Goal: Find specific page/section: Find specific page/section

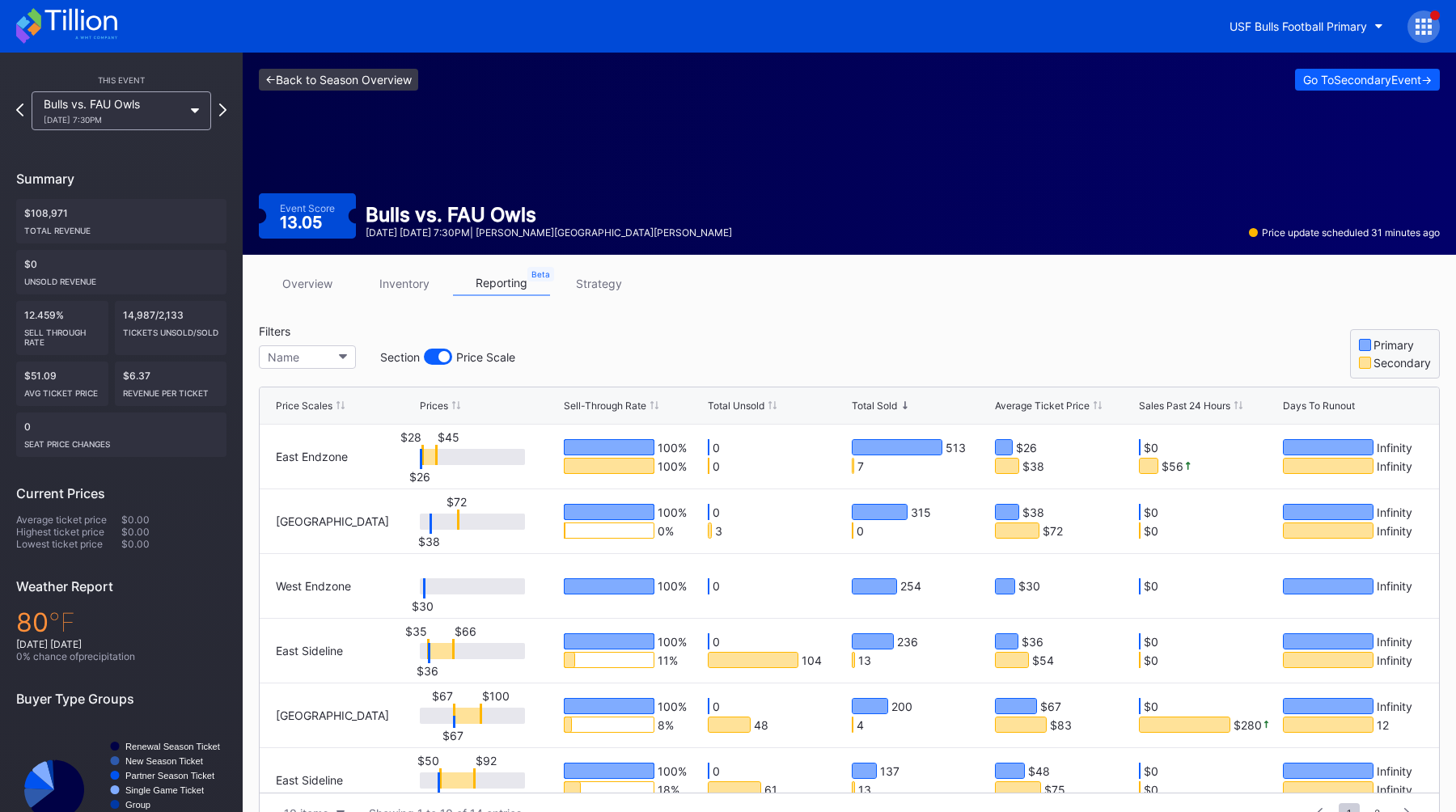
click at [386, 80] on link "<- Back to Season Overview" at bounding box center [338, 80] width 159 height 21
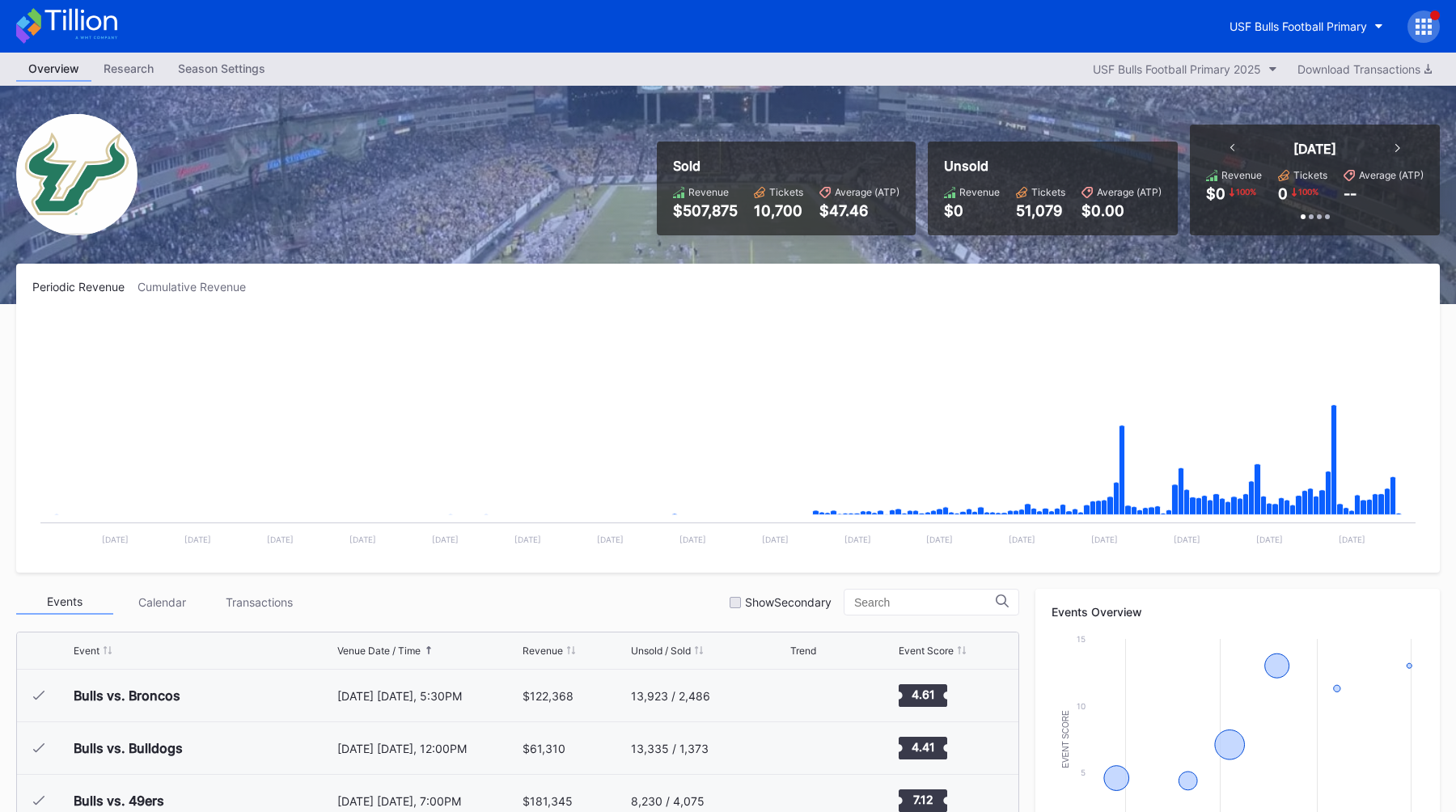
click at [221, 84] on div "Overview Research Season Settings USF Bulls Football Primary 2025 Download Tran…" at bounding box center [728, 69] width 1456 height 33
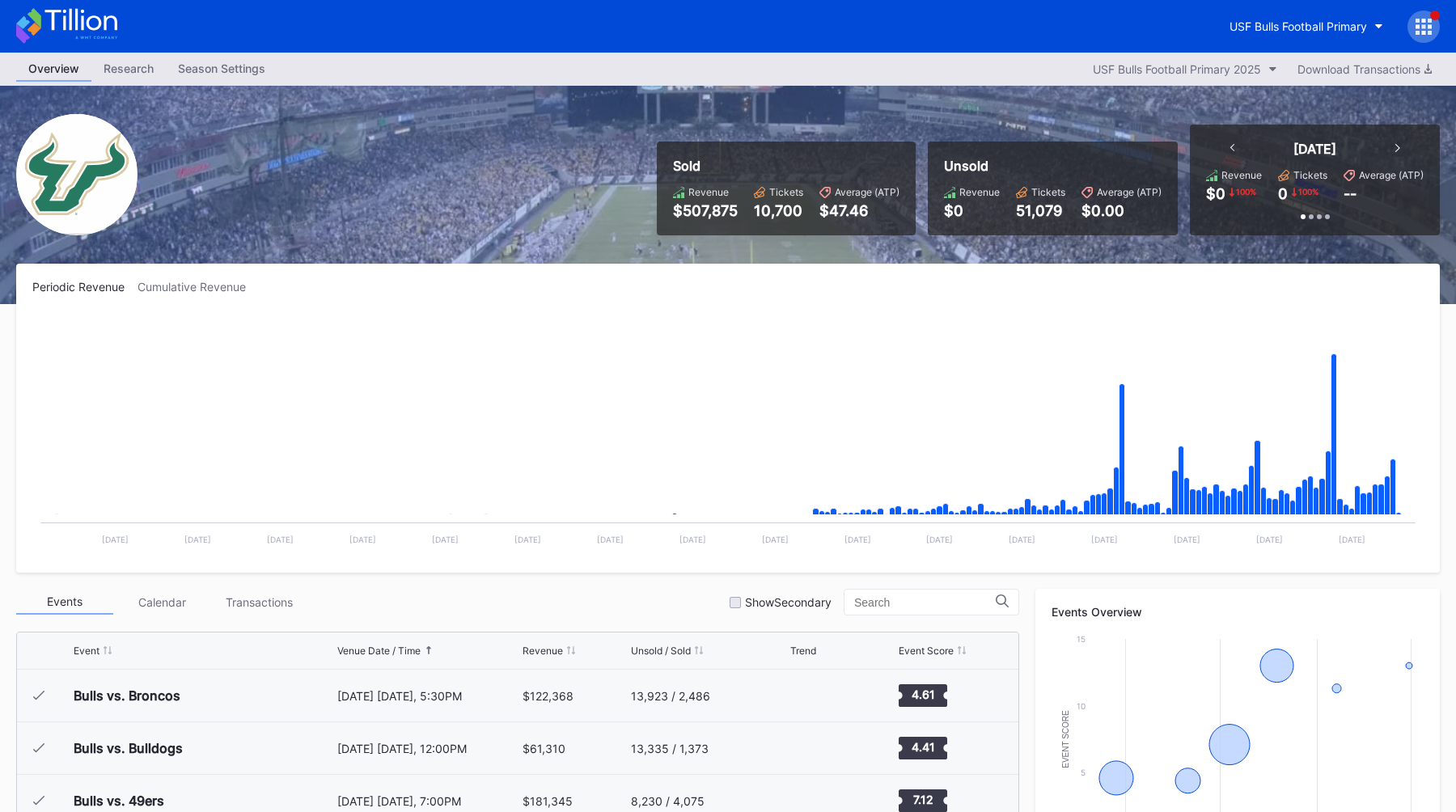
click at [221, 77] on div "Season Settings" at bounding box center [221, 68] width 112 height 23
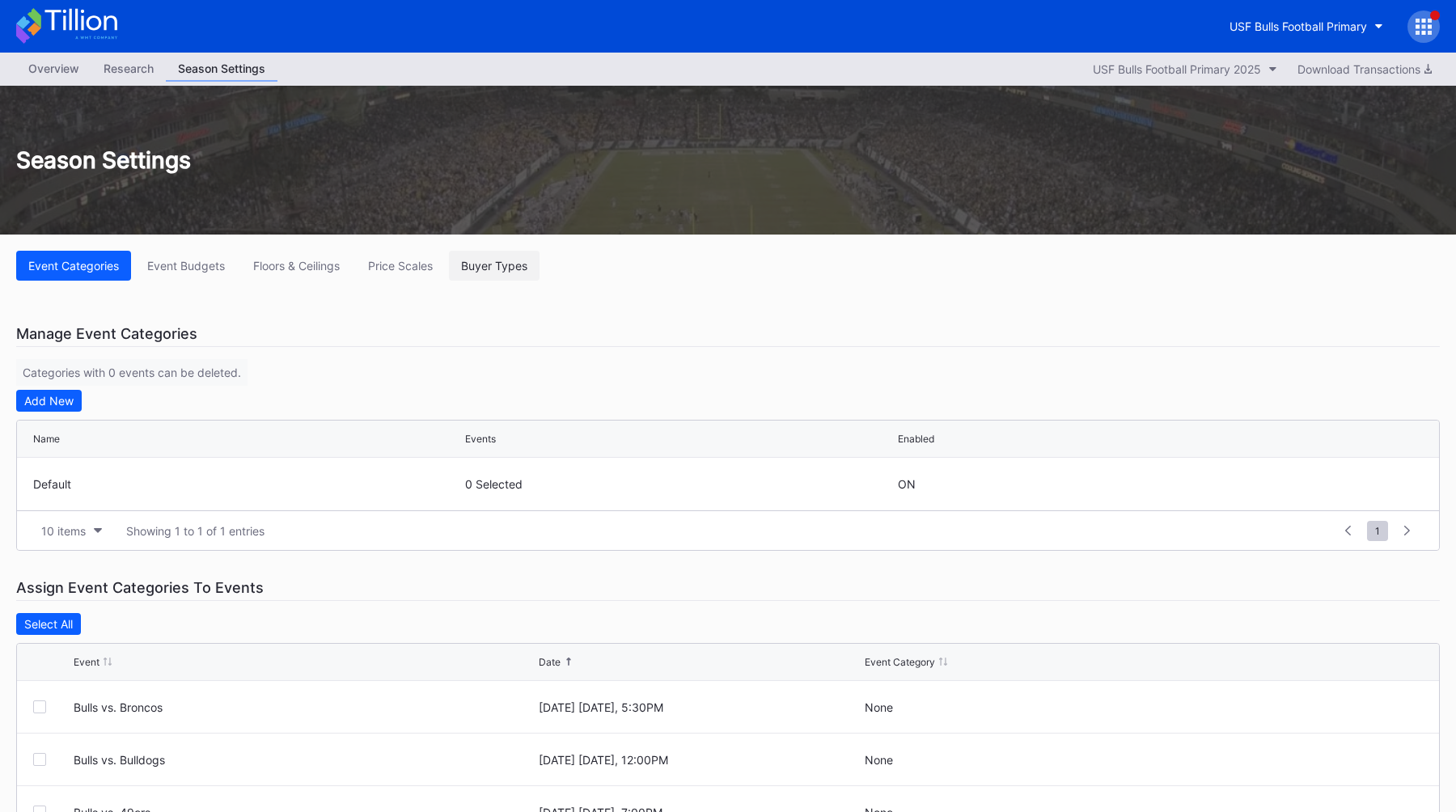
click at [519, 273] on button "Buyer Types" at bounding box center [493, 265] width 90 height 30
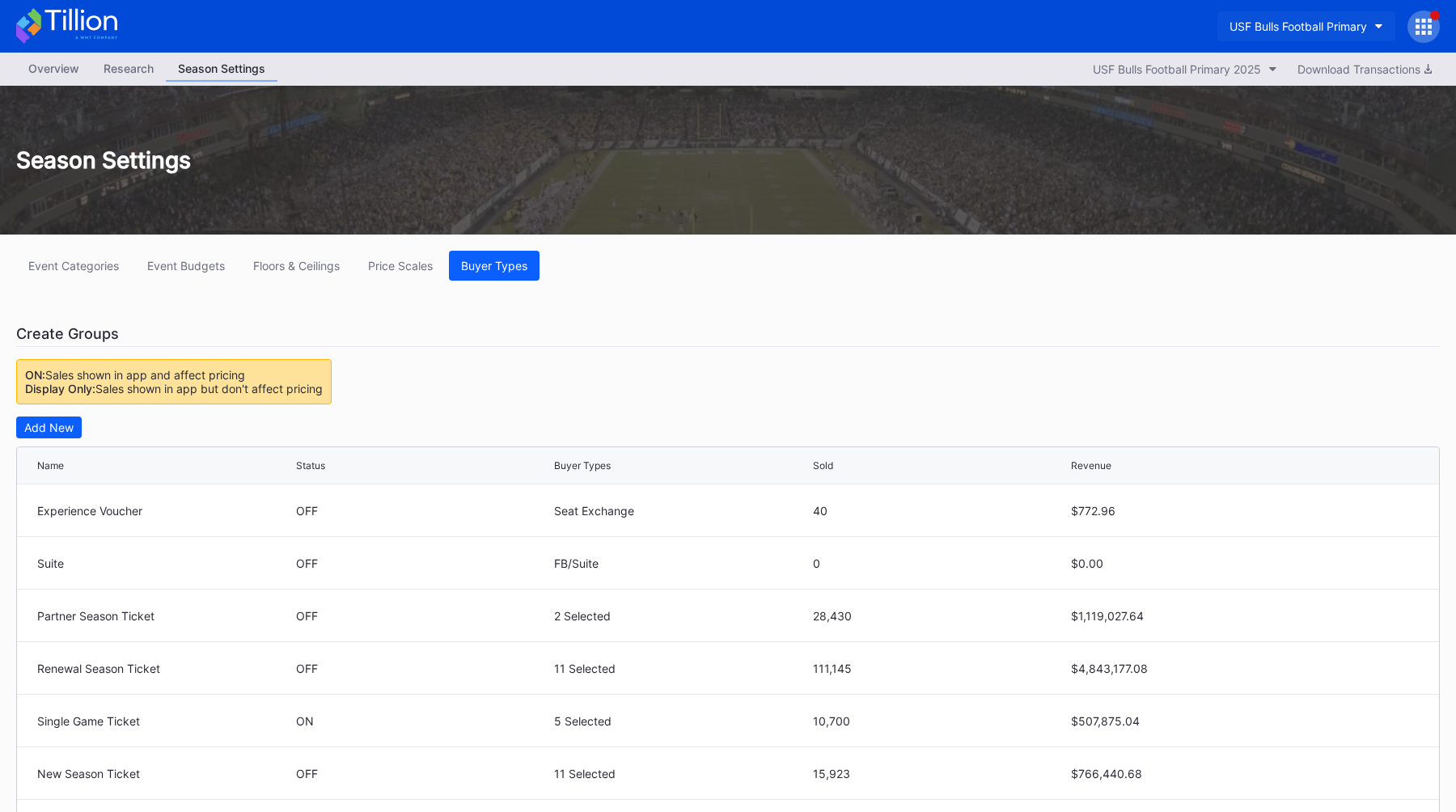
click at [1274, 17] on button "USF Bulls Football Primary" at bounding box center [1305, 26] width 178 height 30
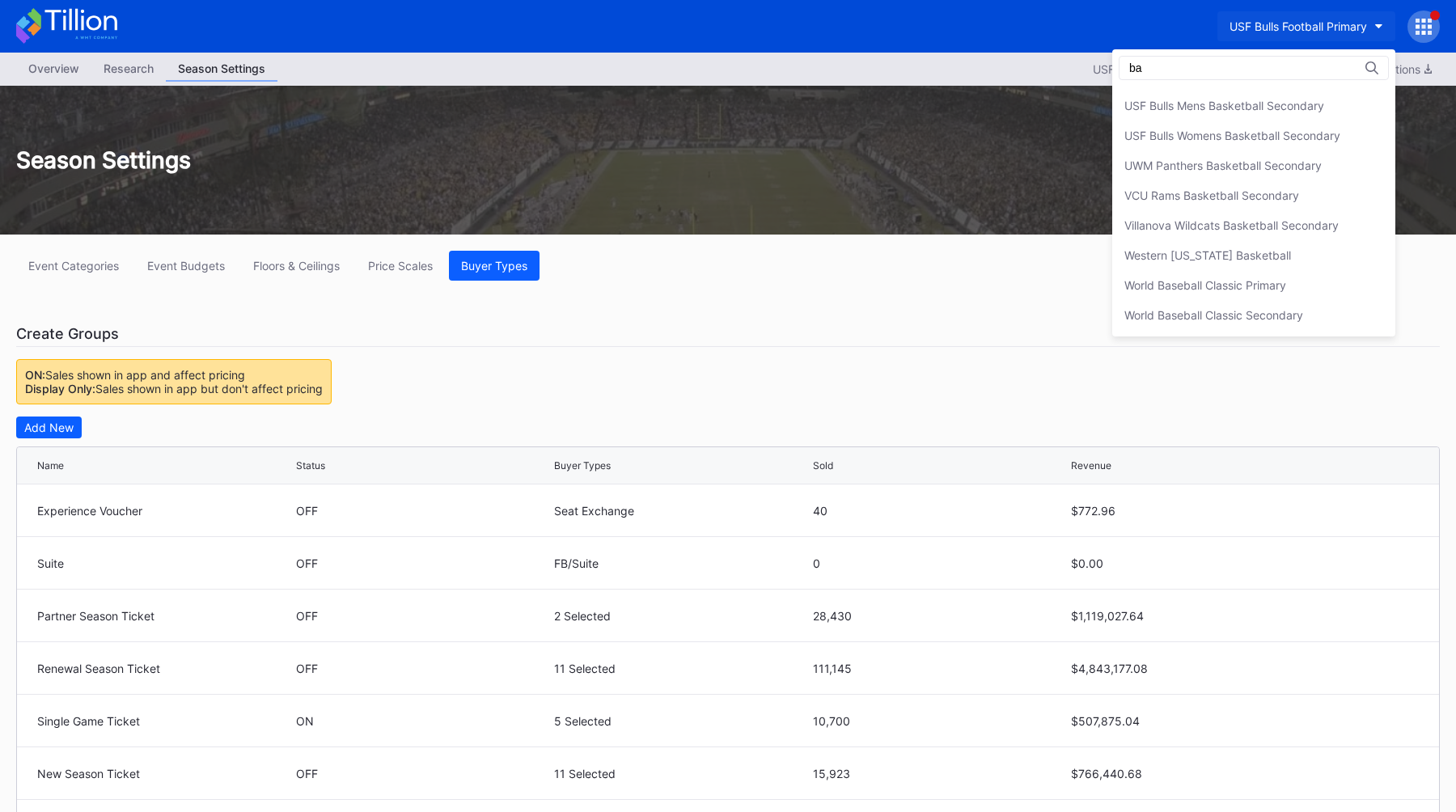
type input "b"
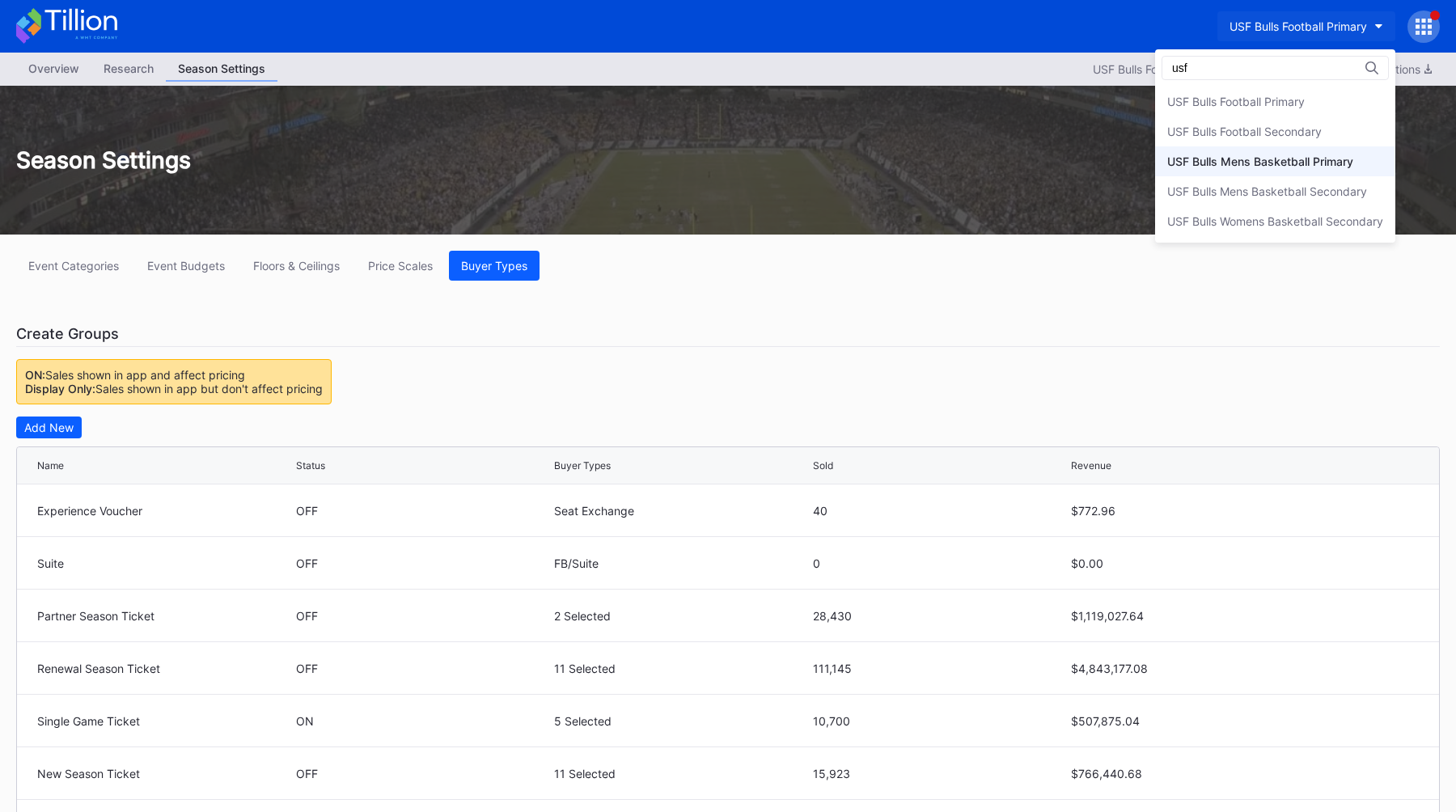
type input "usf"
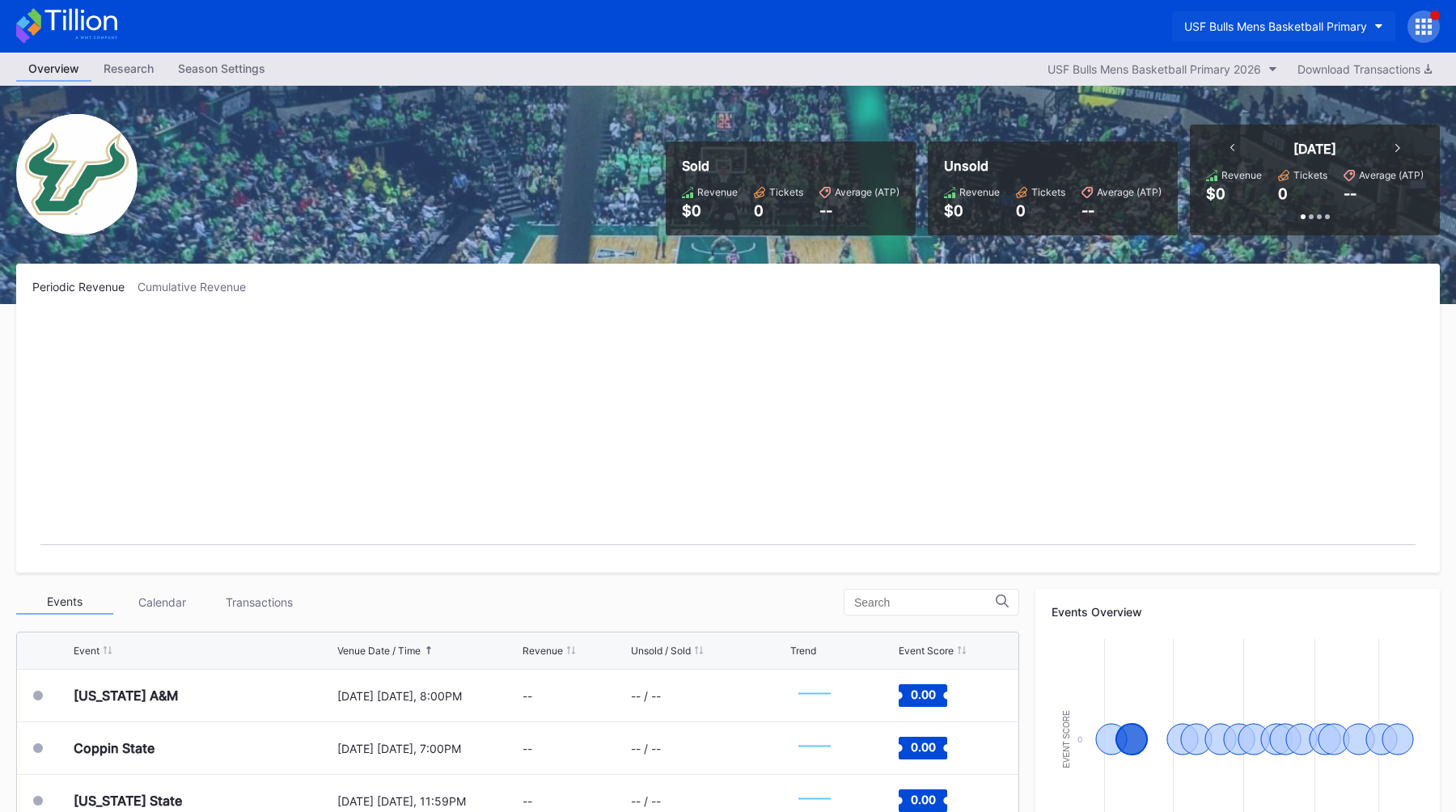
click at [1237, 23] on div "USF Bulls Mens Basketball Primary" at bounding box center [1275, 26] width 183 height 14
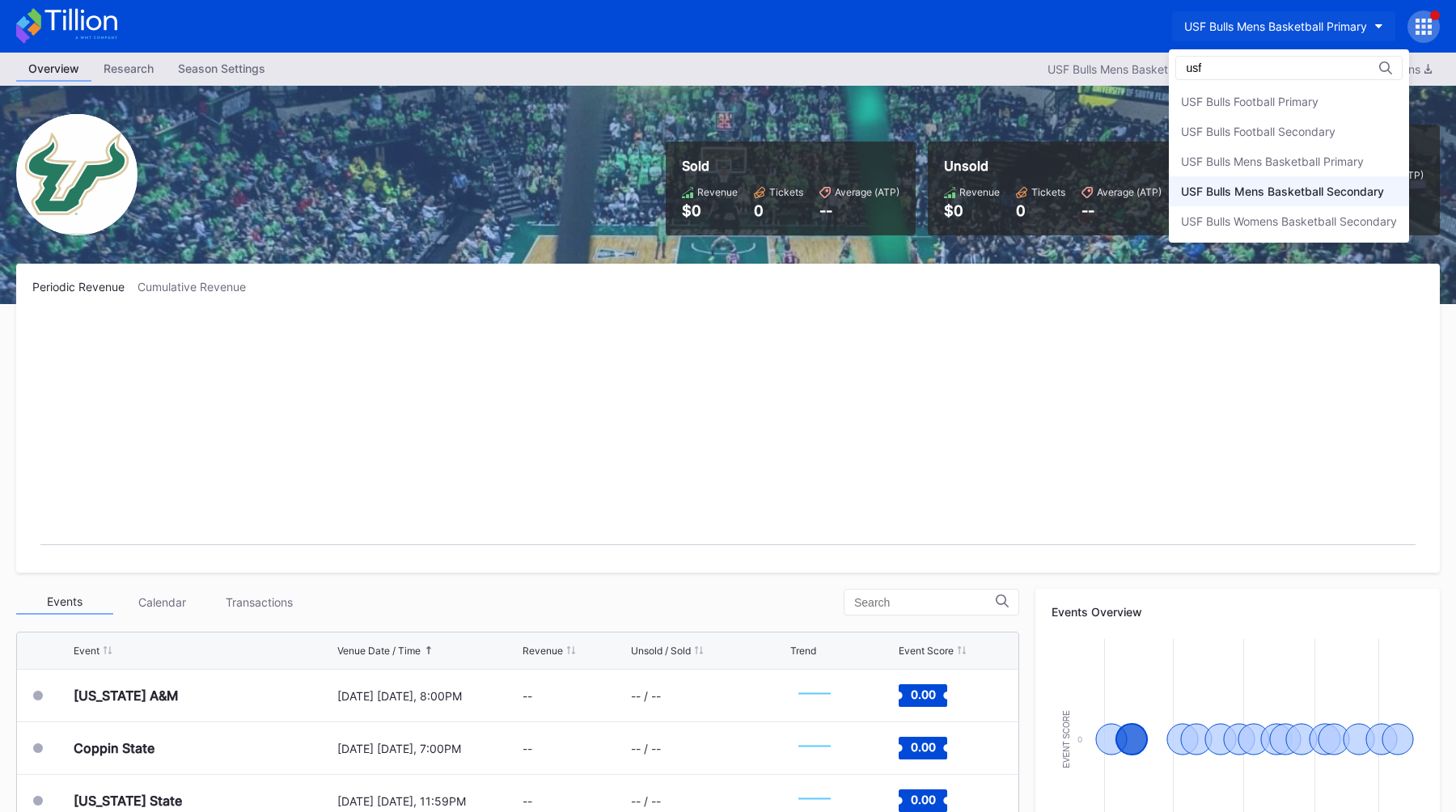
type input "usf"
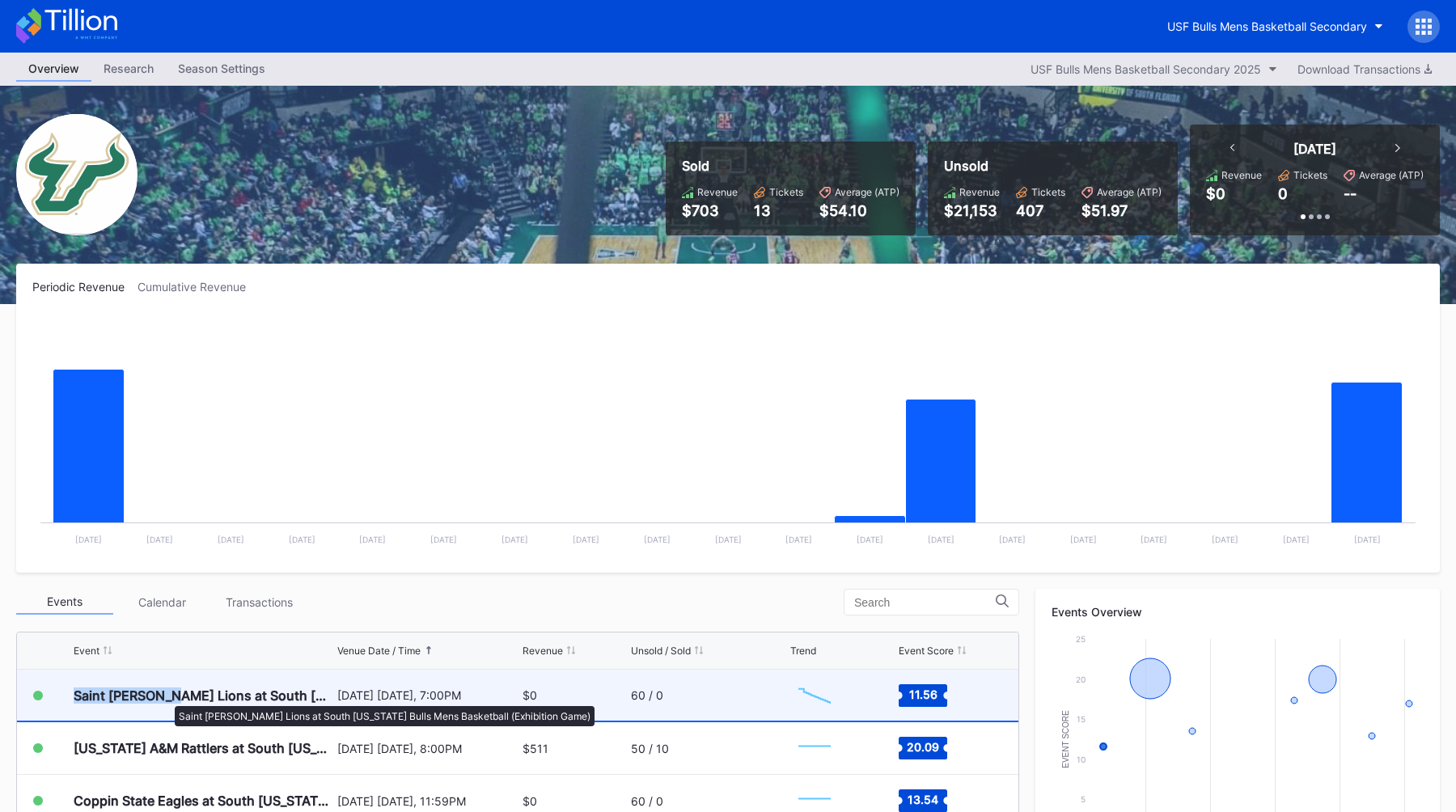
drag, startPoint x: 66, startPoint y: 694, endPoint x: 167, endPoint y: 698, distance: 101.1
click at [167, 698] on div "Saint [PERSON_NAME] Lions at South [US_STATE] Bulls Mens Basketball (Exhibition…" at bounding box center [517, 695] width 1001 height 52
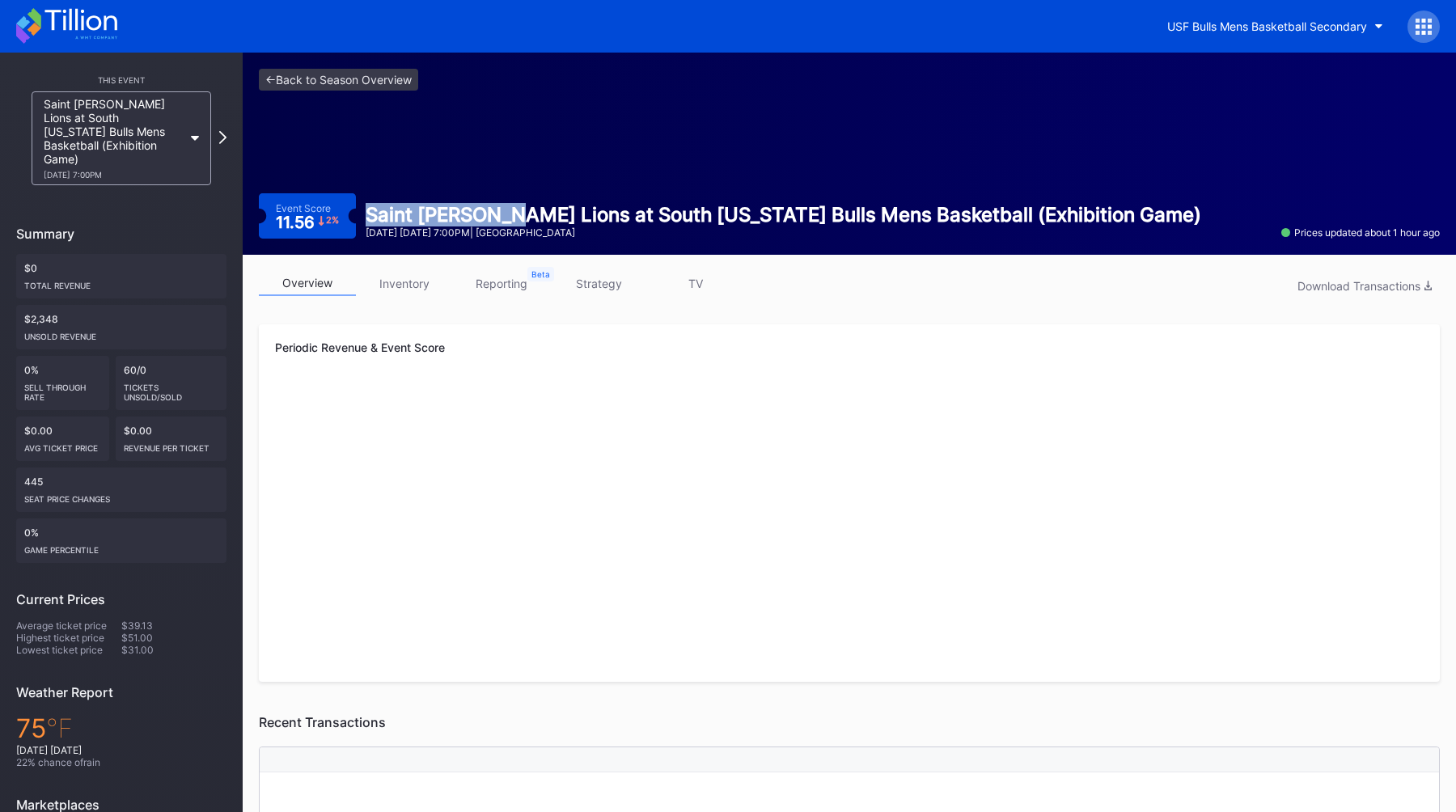
drag, startPoint x: 363, startPoint y: 216, endPoint x: 507, endPoint y: 217, distance: 144.0
click at [508, 217] on div "Saint [PERSON_NAME] Lions at South [US_STATE] Bulls Mens Basketball (Exhibition…" at bounding box center [783, 220] width 855 height 36
copy div "Saint [PERSON_NAME] Lions"
click at [317, 83] on link "<- Back to Season Overview" at bounding box center [338, 80] width 159 height 21
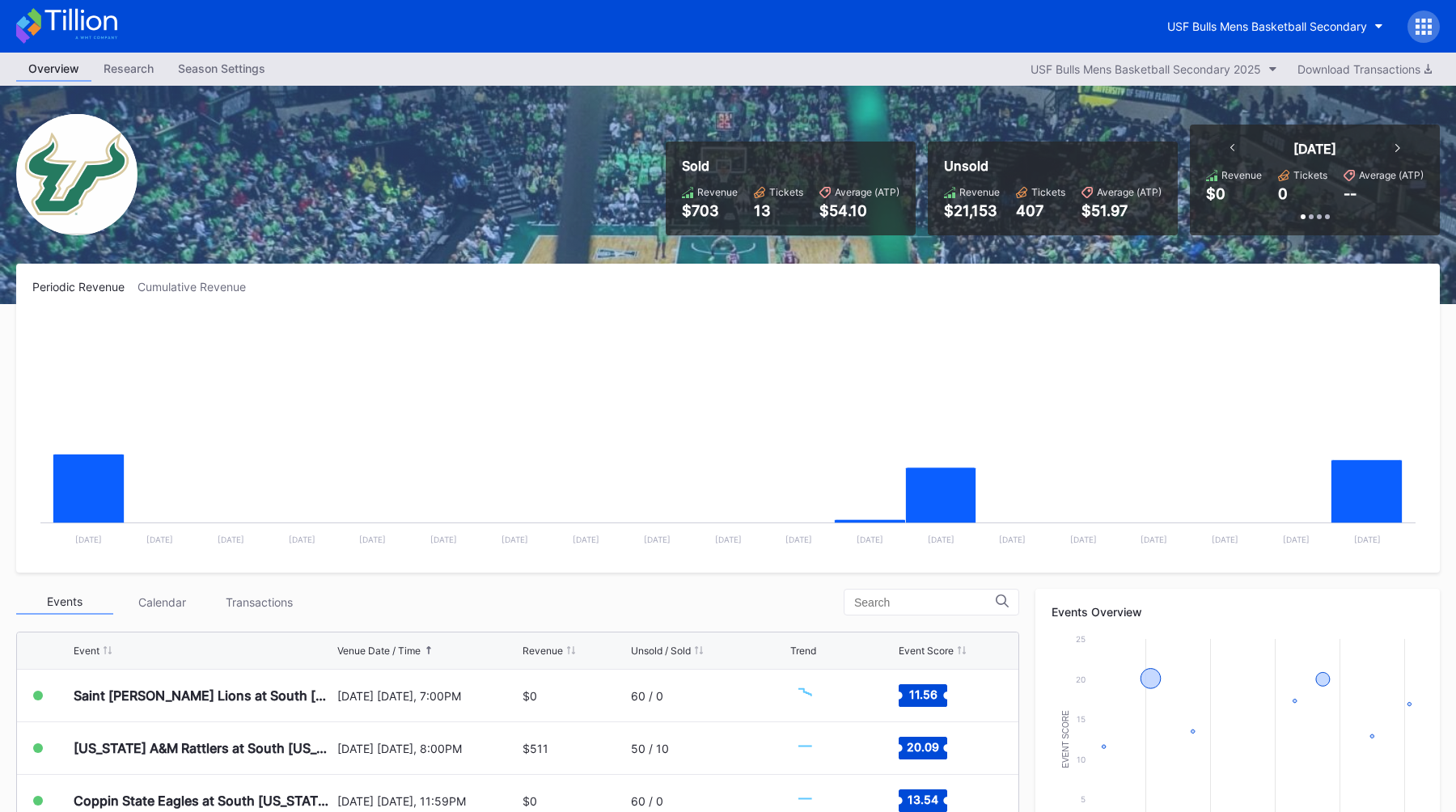
click at [247, 67] on div "Season Settings" at bounding box center [221, 68] width 112 height 23
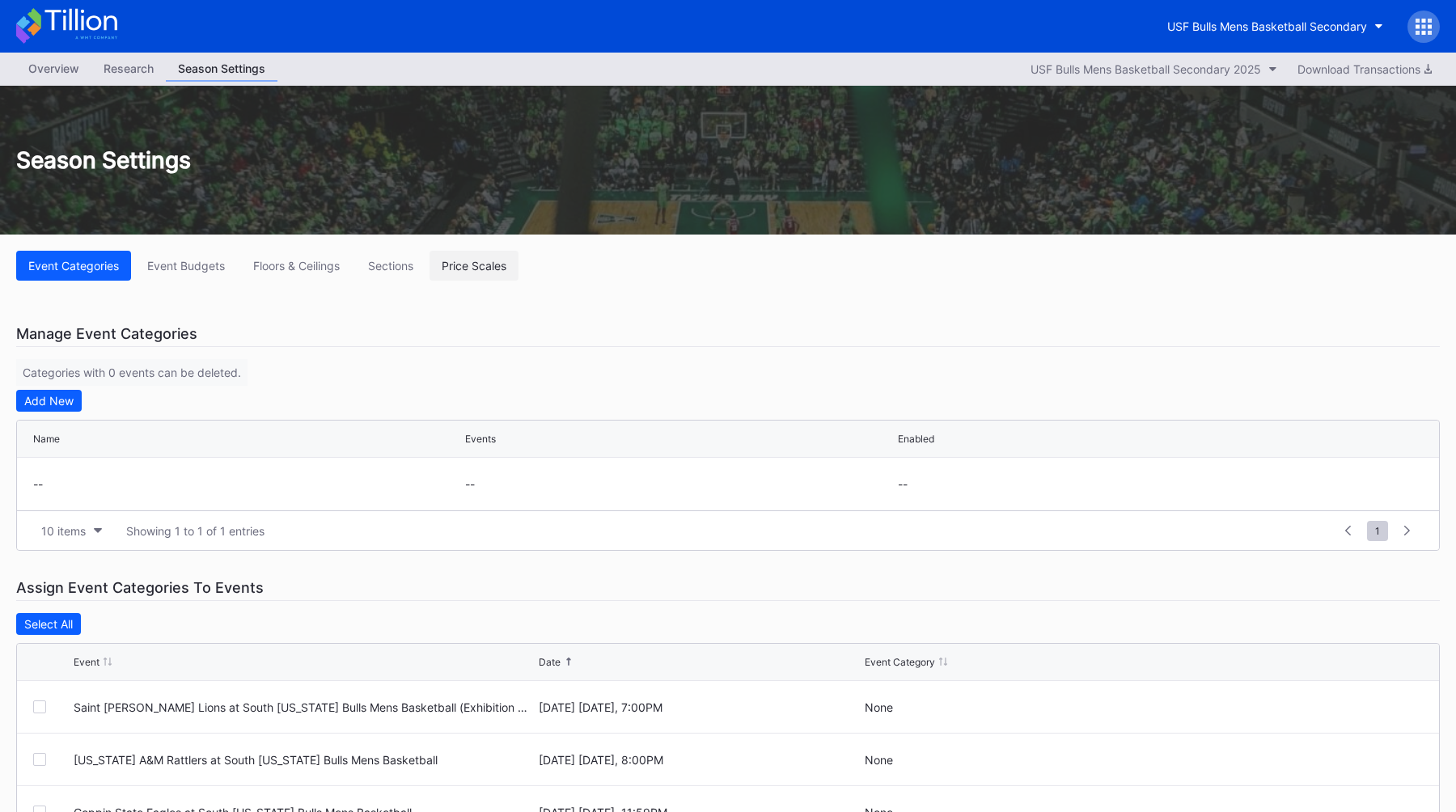
click at [470, 271] on div "Price Scales" at bounding box center [474, 265] width 65 height 14
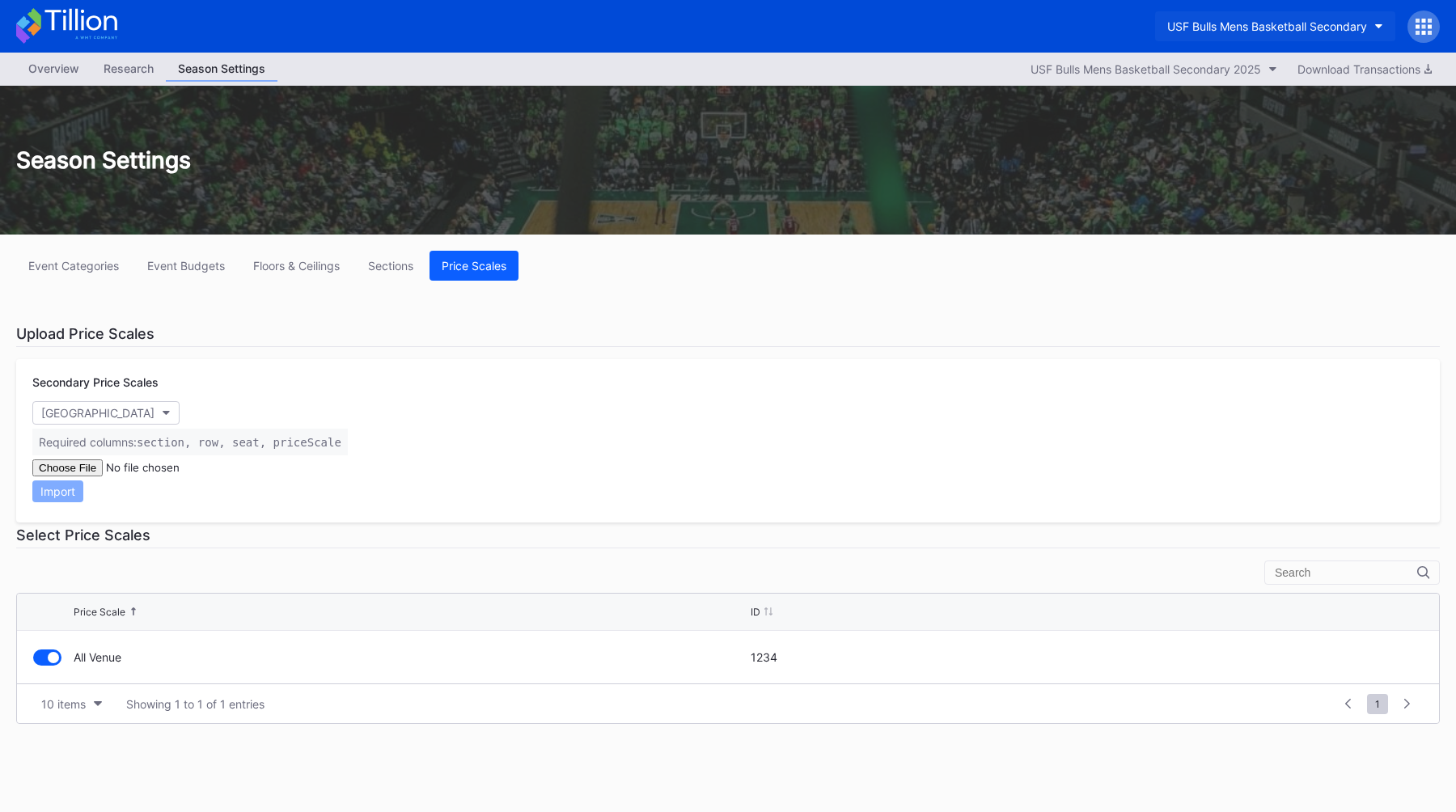
click at [1216, 21] on div "USF Bulls Mens Basketball Secondary" at bounding box center [1268, 26] width 200 height 14
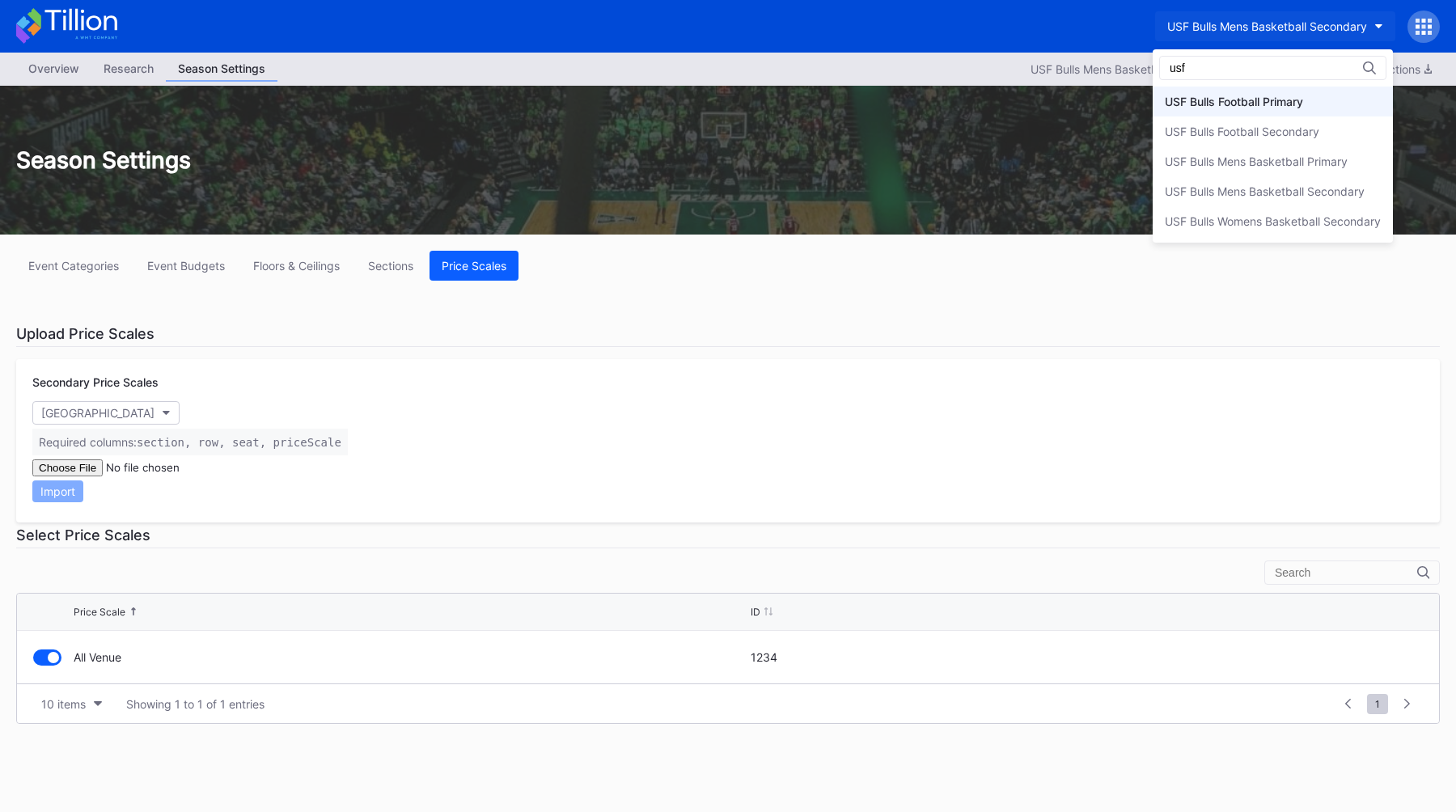
type input "usf"
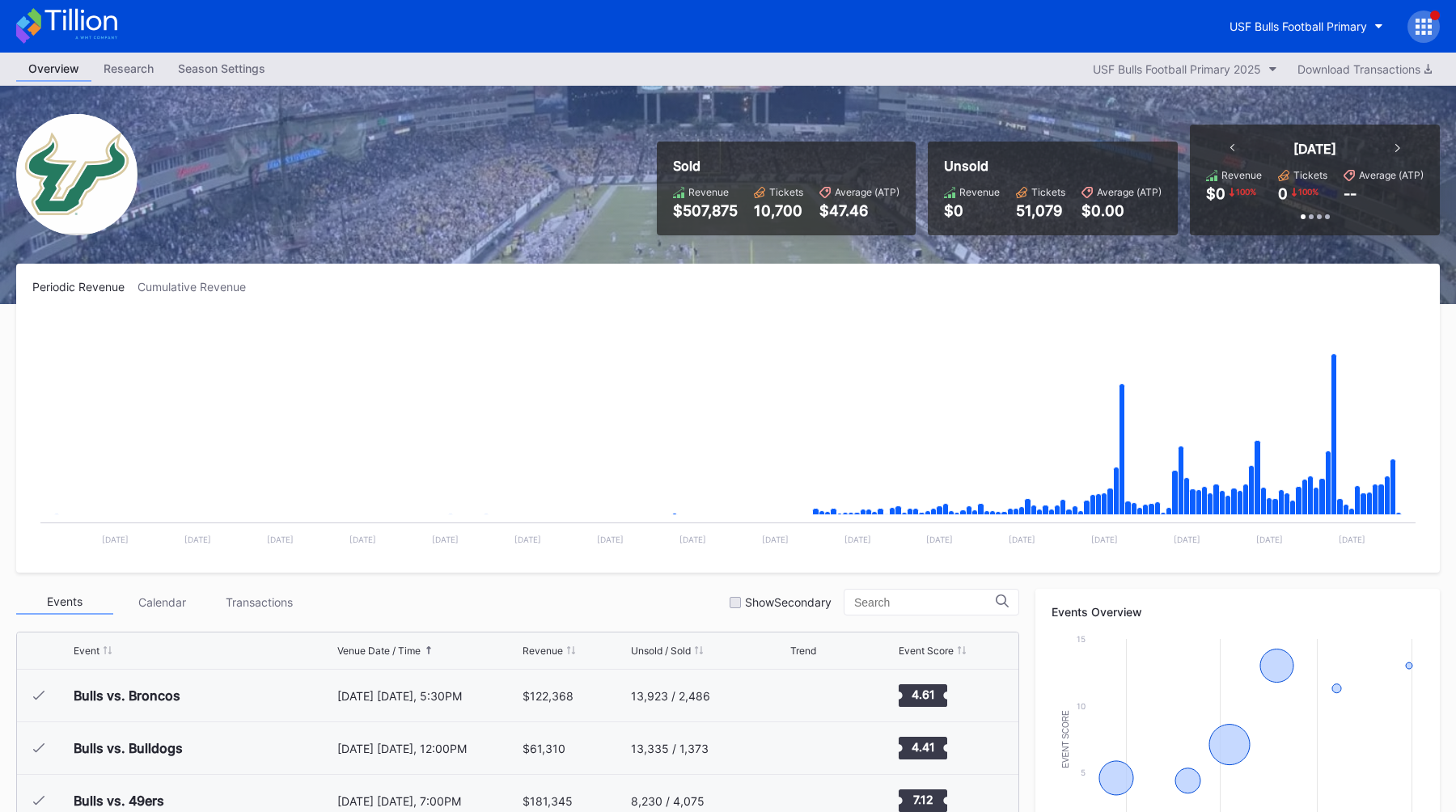
click at [249, 56] on div "Season Settings" at bounding box center [221, 68] width 112 height 23
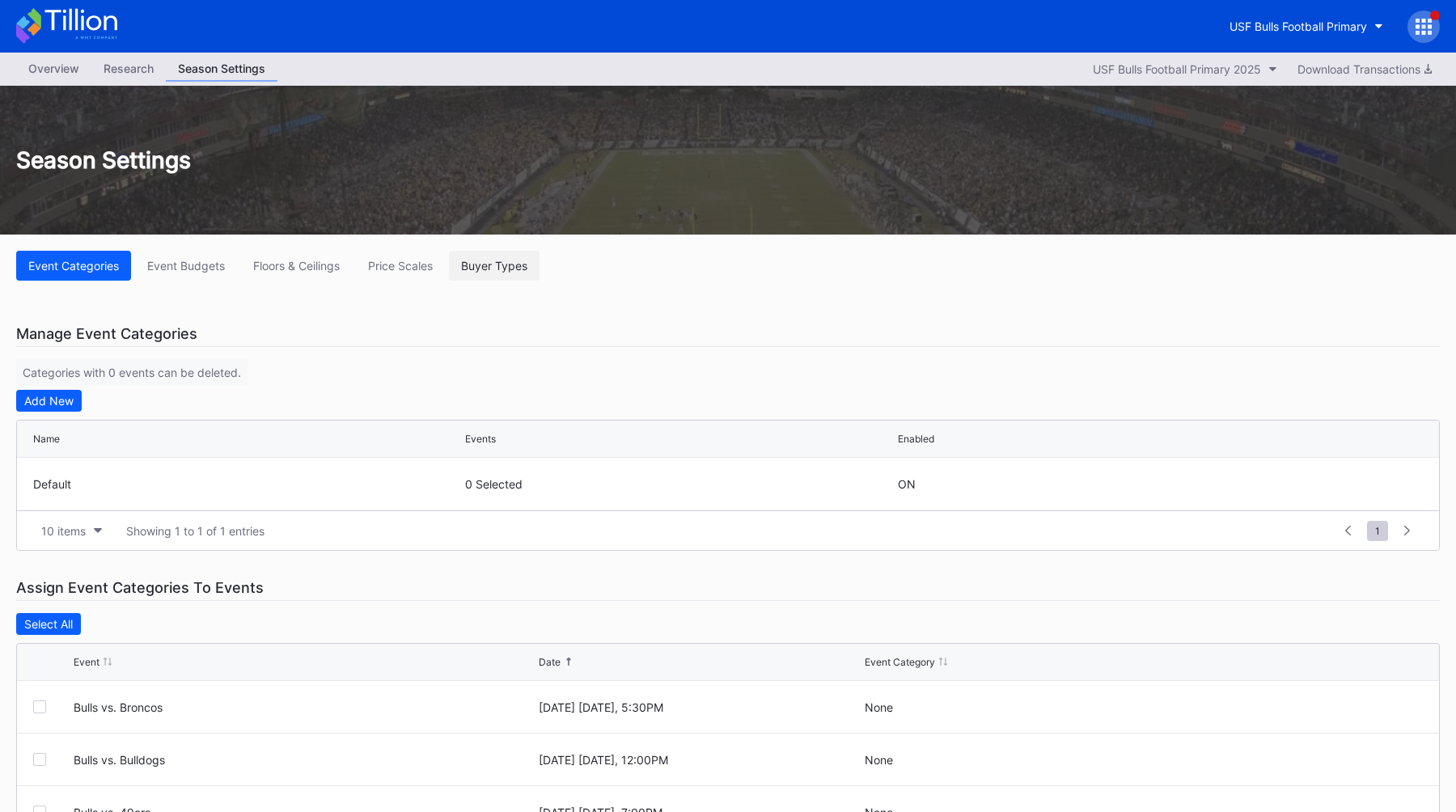
click at [504, 258] on div "Buyer Types" at bounding box center [494, 265] width 66 height 14
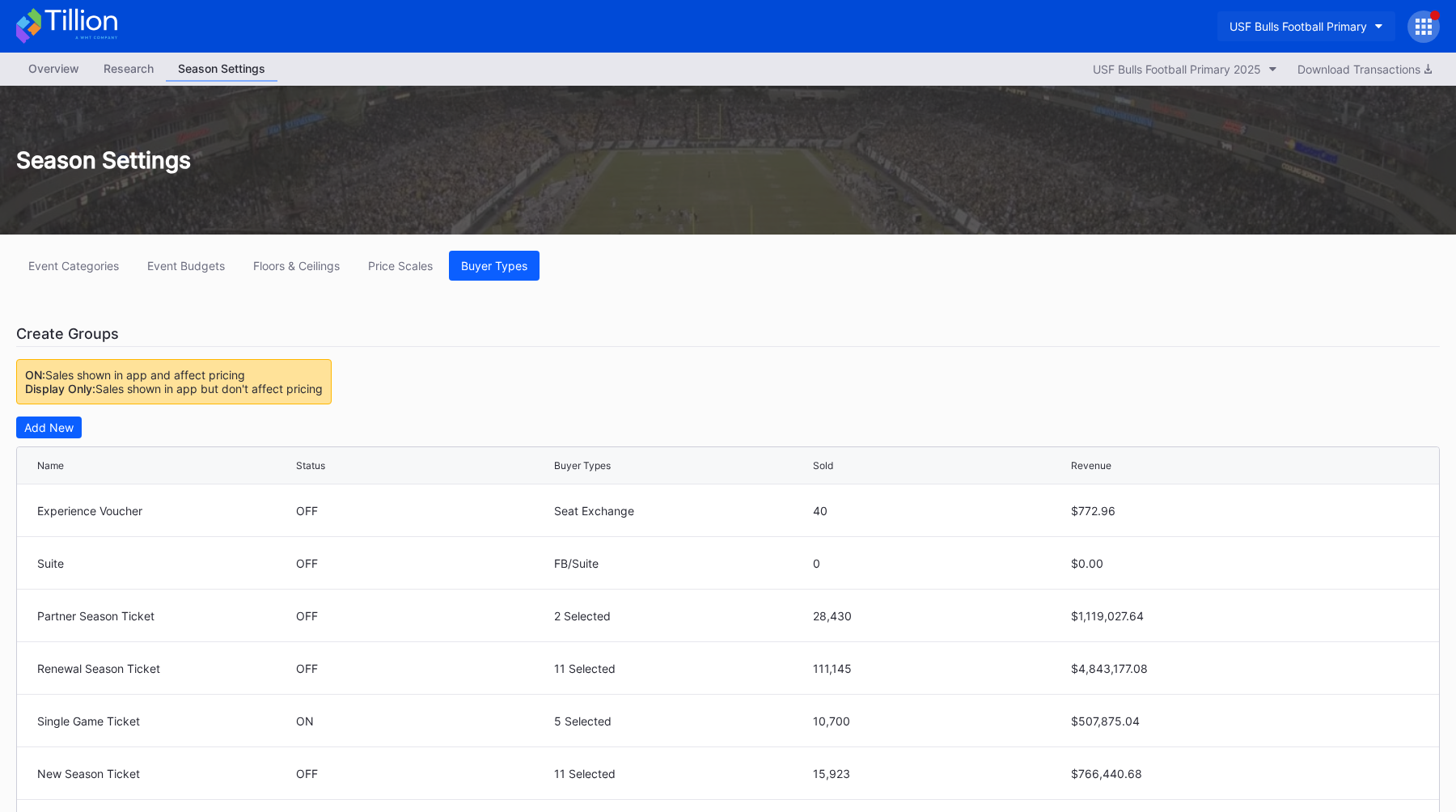
click at [1341, 22] on div "USF Bulls Football Primary" at bounding box center [1299, 26] width 138 height 14
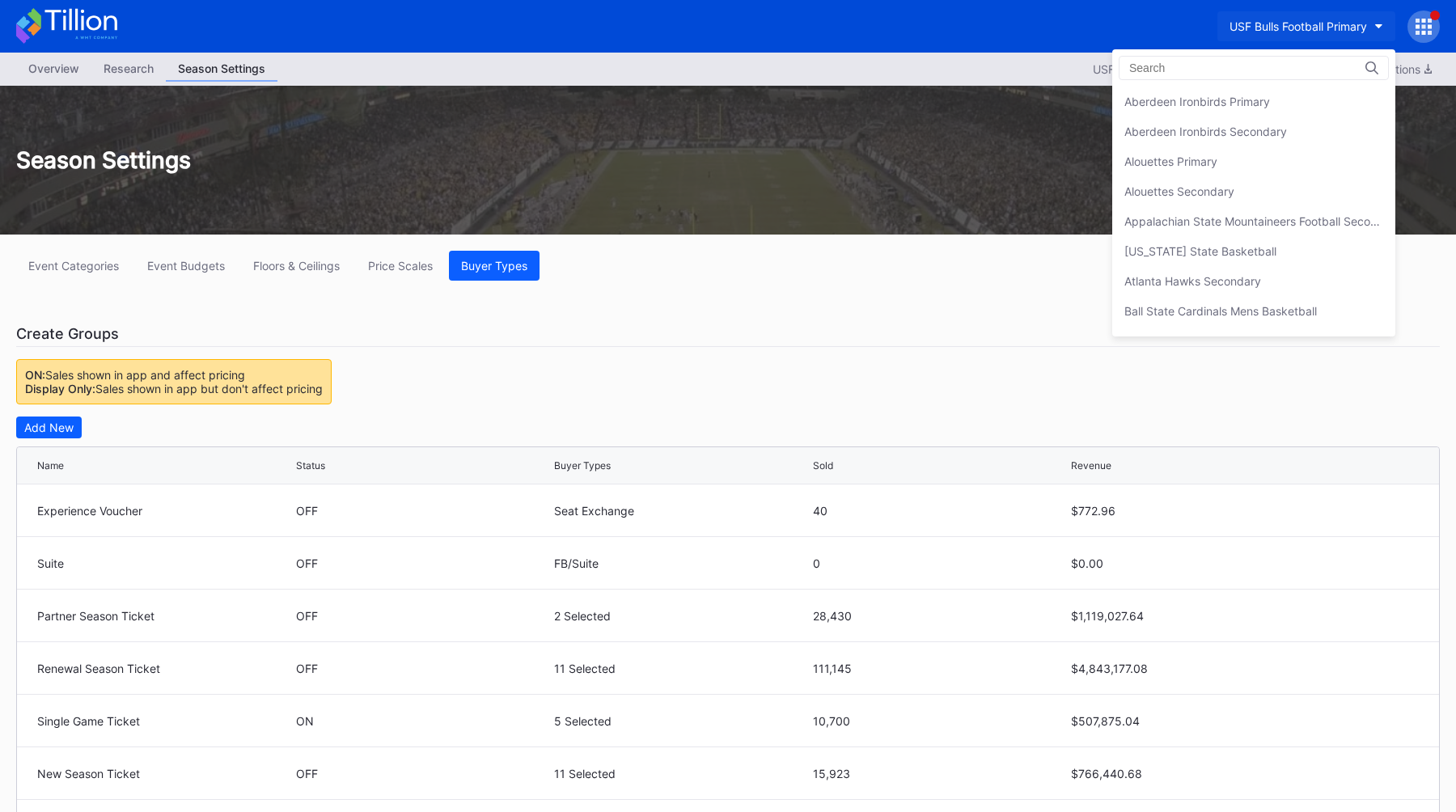
scroll to position [5446, 0]
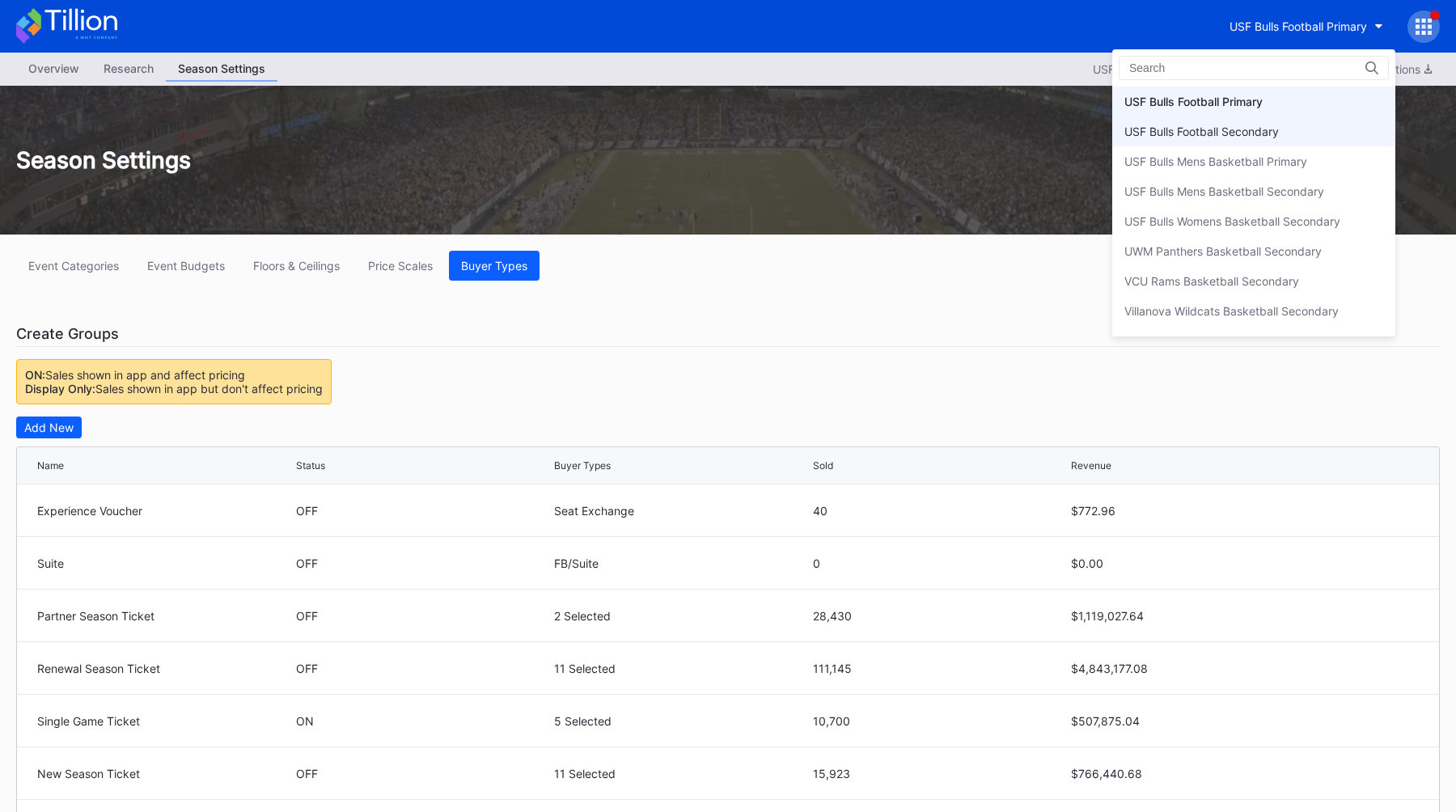
click at [1216, 123] on div "USF Bulls Football Secondary" at bounding box center [1253, 131] width 283 height 30
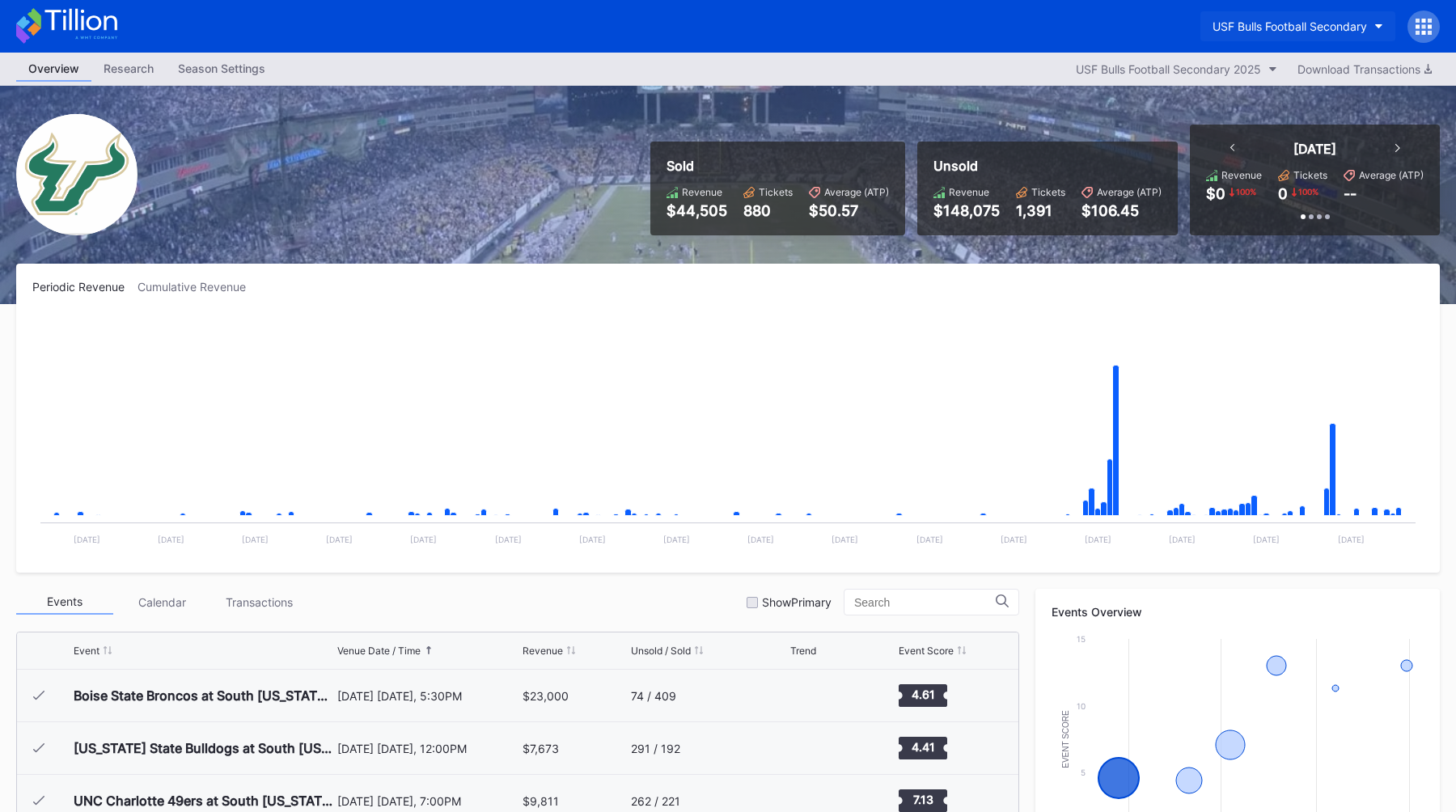
click at [1231, 36] on button "USF Bulls Football Secondary" at bounding box center [1298, 26] width 195 height 30
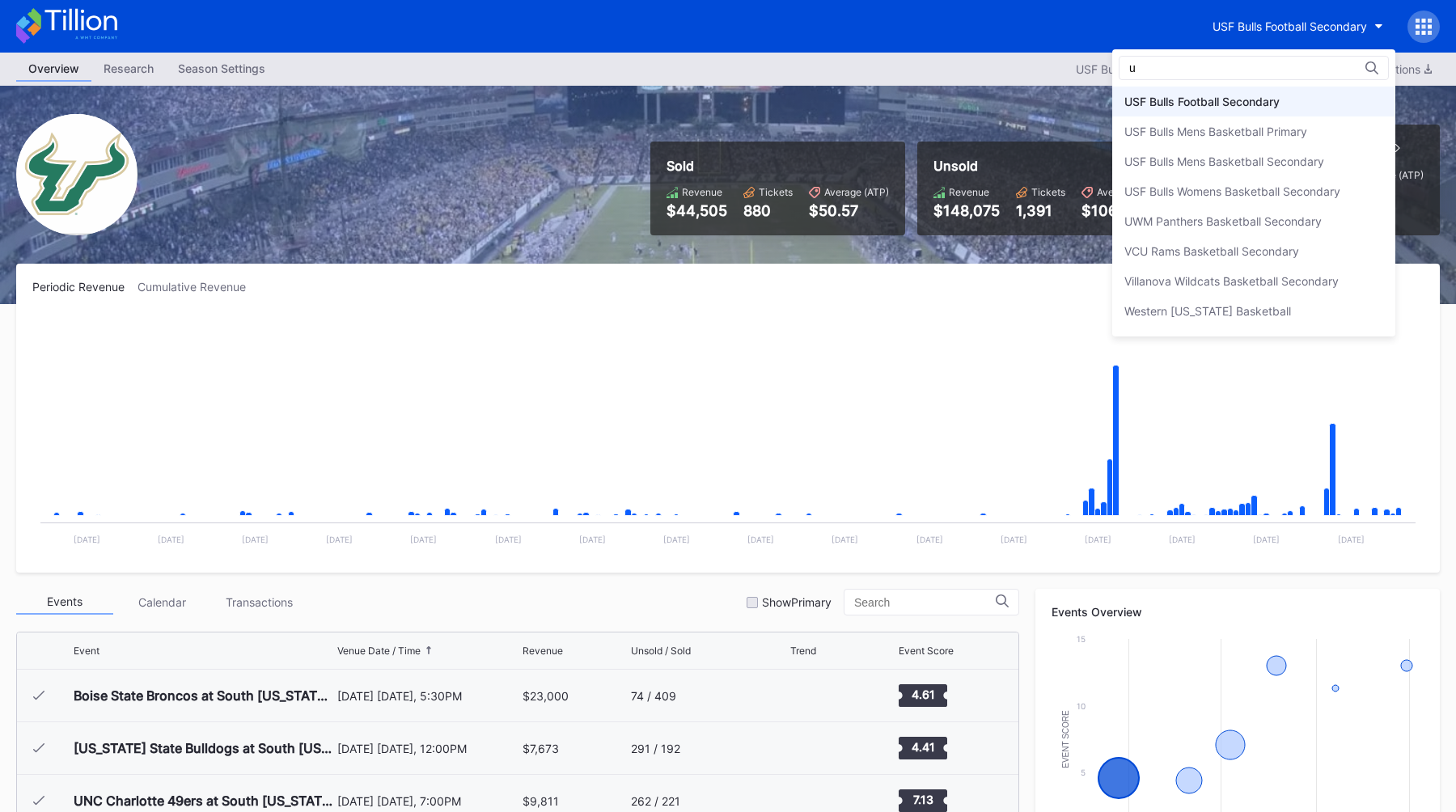
scroll to position [146, 0]
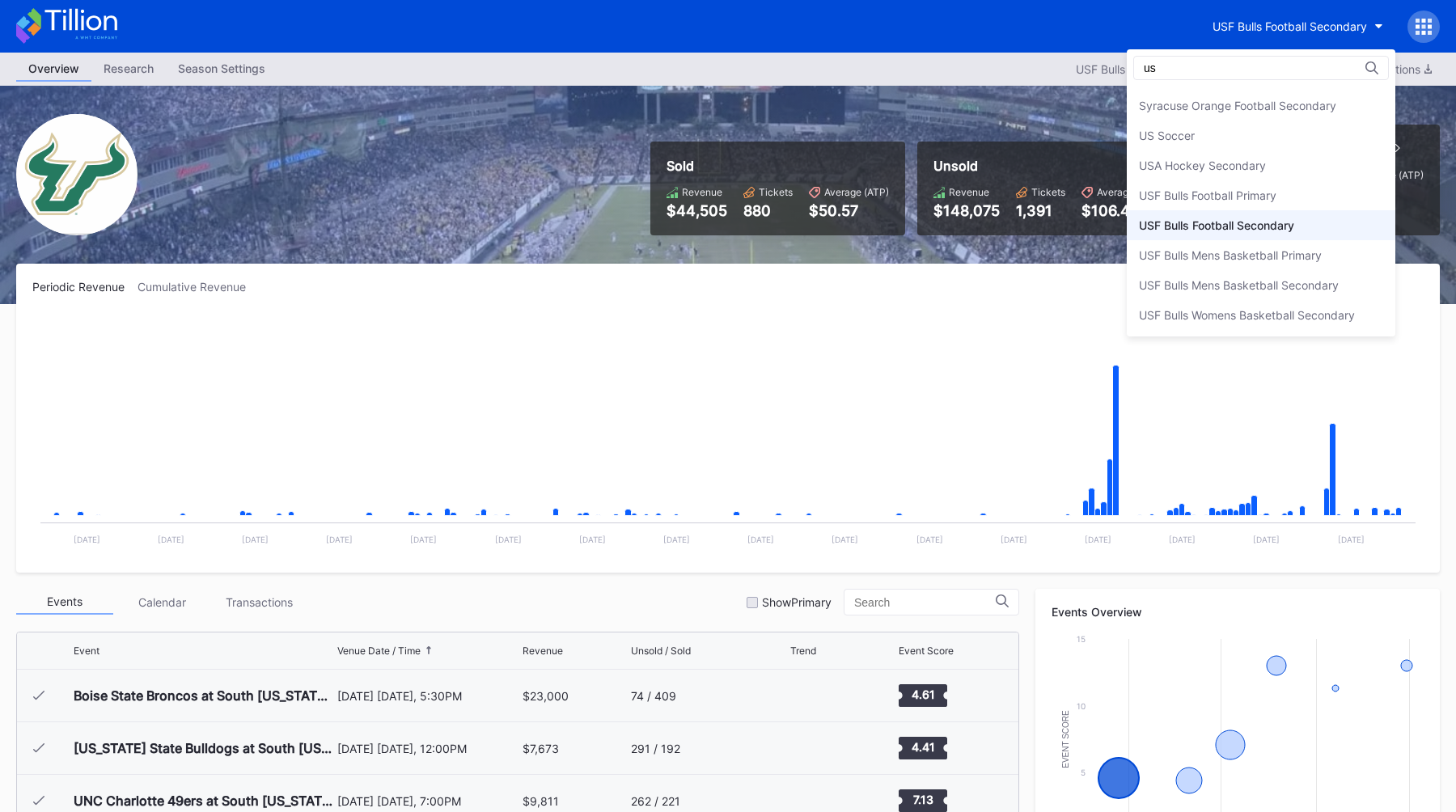
type input "usf"
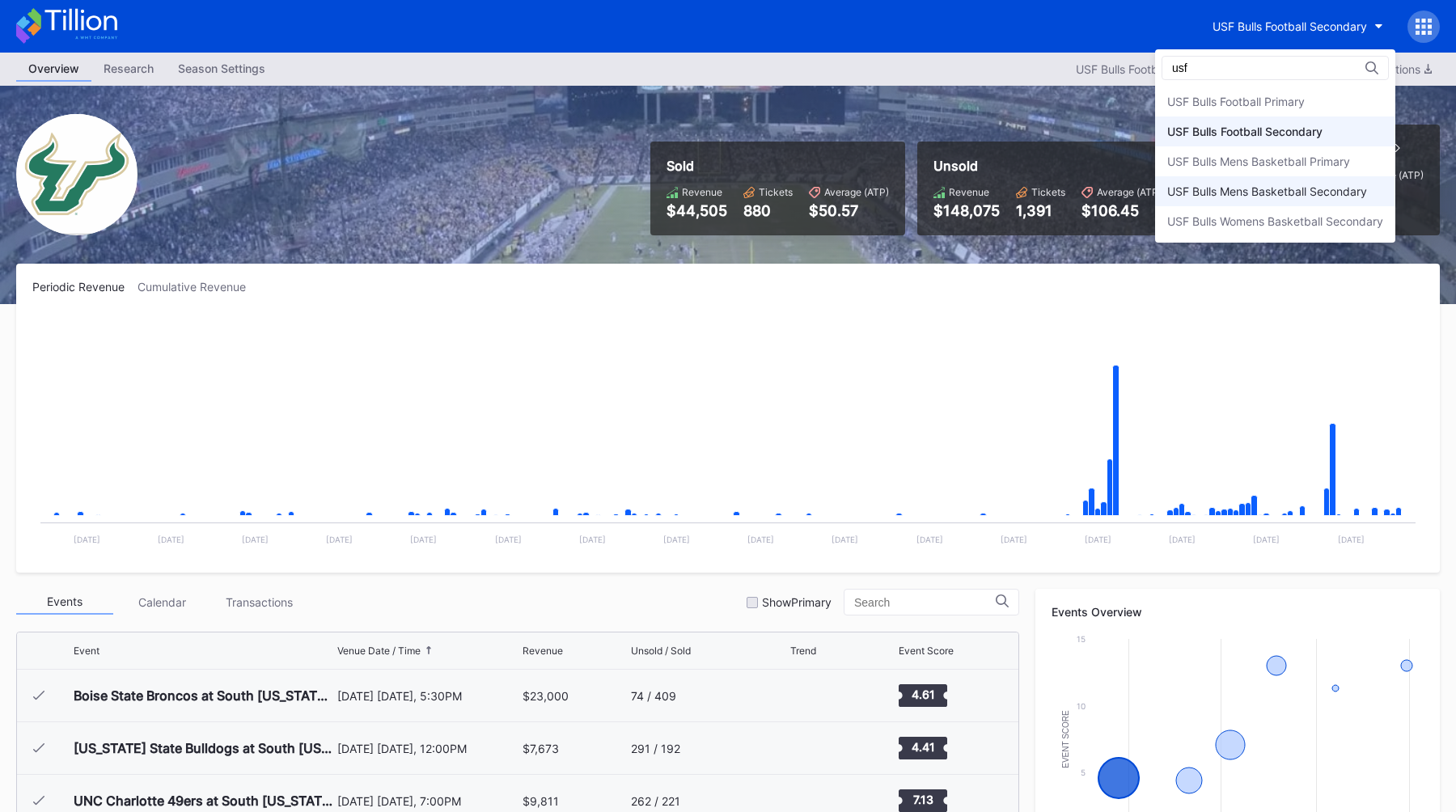
click at [1232, 182] on div "USF Bulls Mens Basketball Secondary" at bounding box center [1274, 191] width 240 height 30
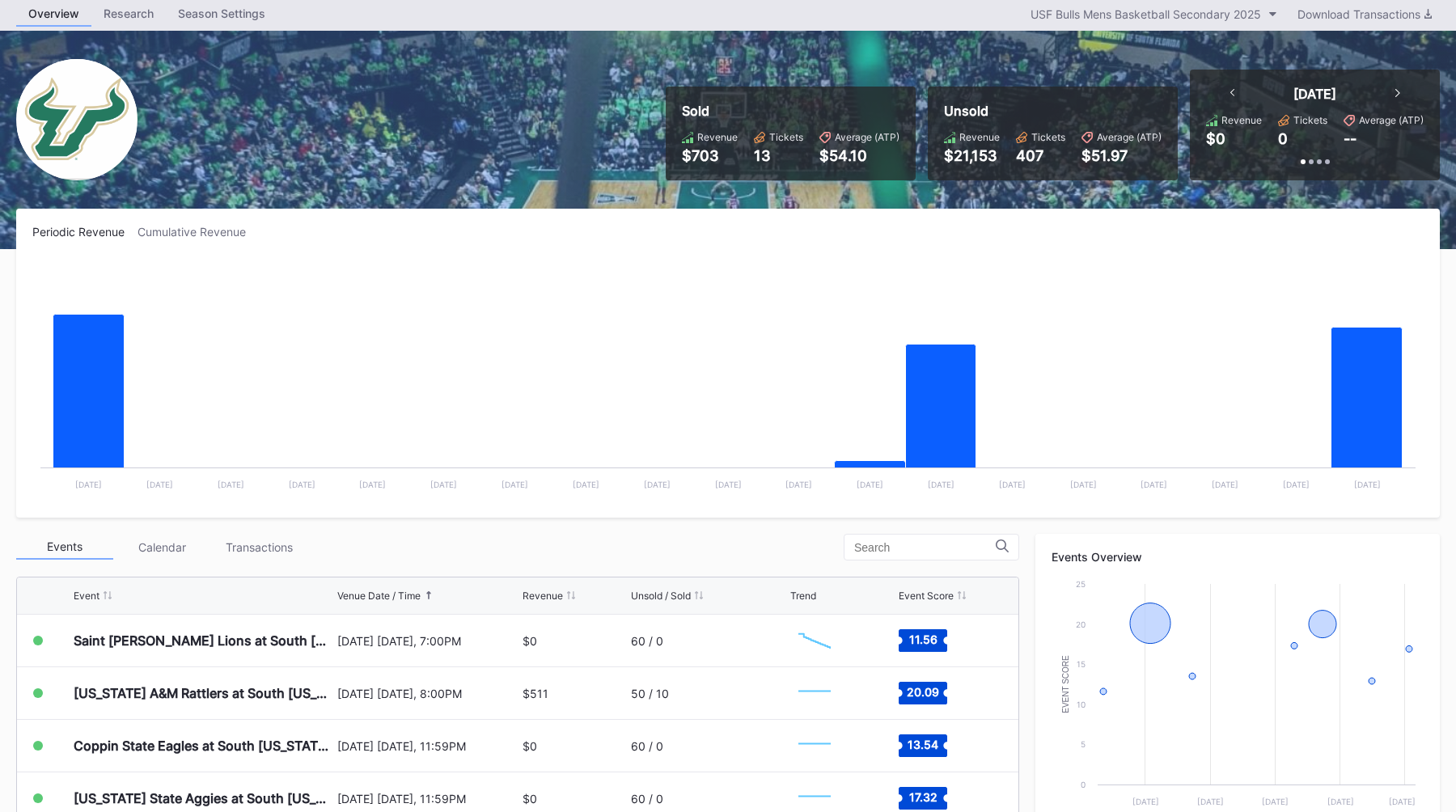
scroll to position [87, 0]
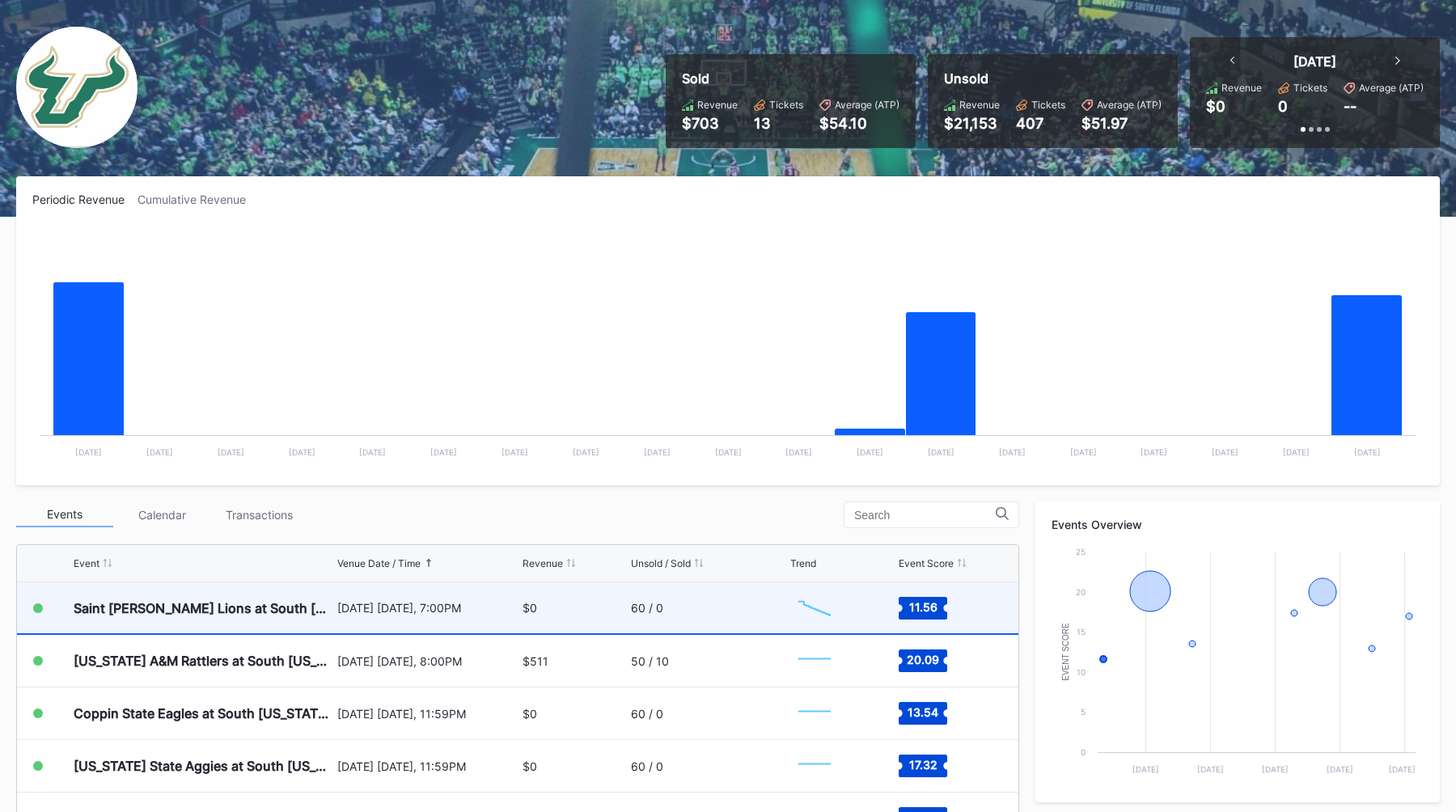
click at [365, 618] on div "[DATE] [DATE], 7:00PM" at bounding box center [427, 608] width 182 height 51
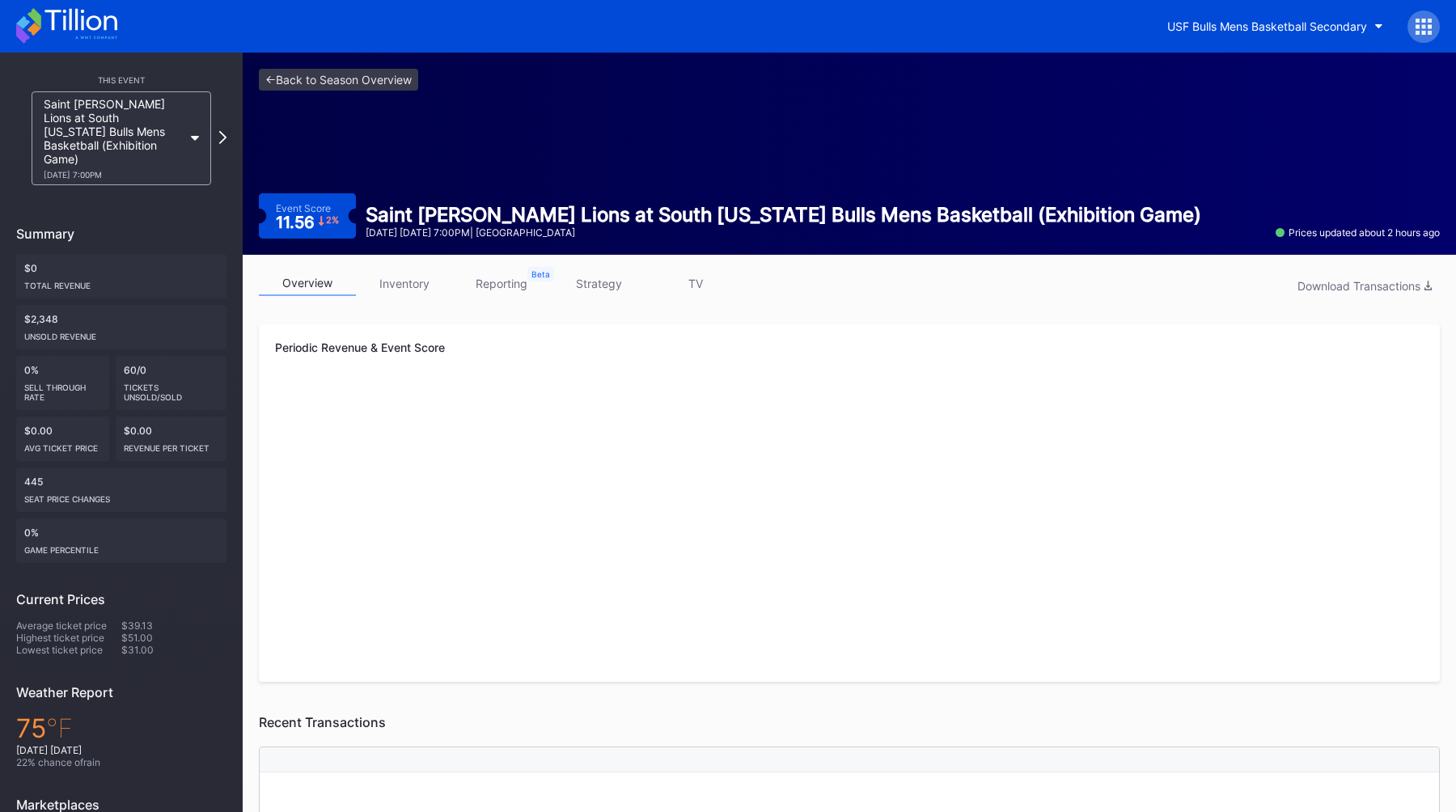
click at [394, 305] on div "overview inventory reporting strategy TV Download Transactions Periodic Revenue…" at bounding box center [849, 731] width 1213 height 955
click at [394, 286] on link "inventory" at bounding box center [404, 284] width 97 height 25
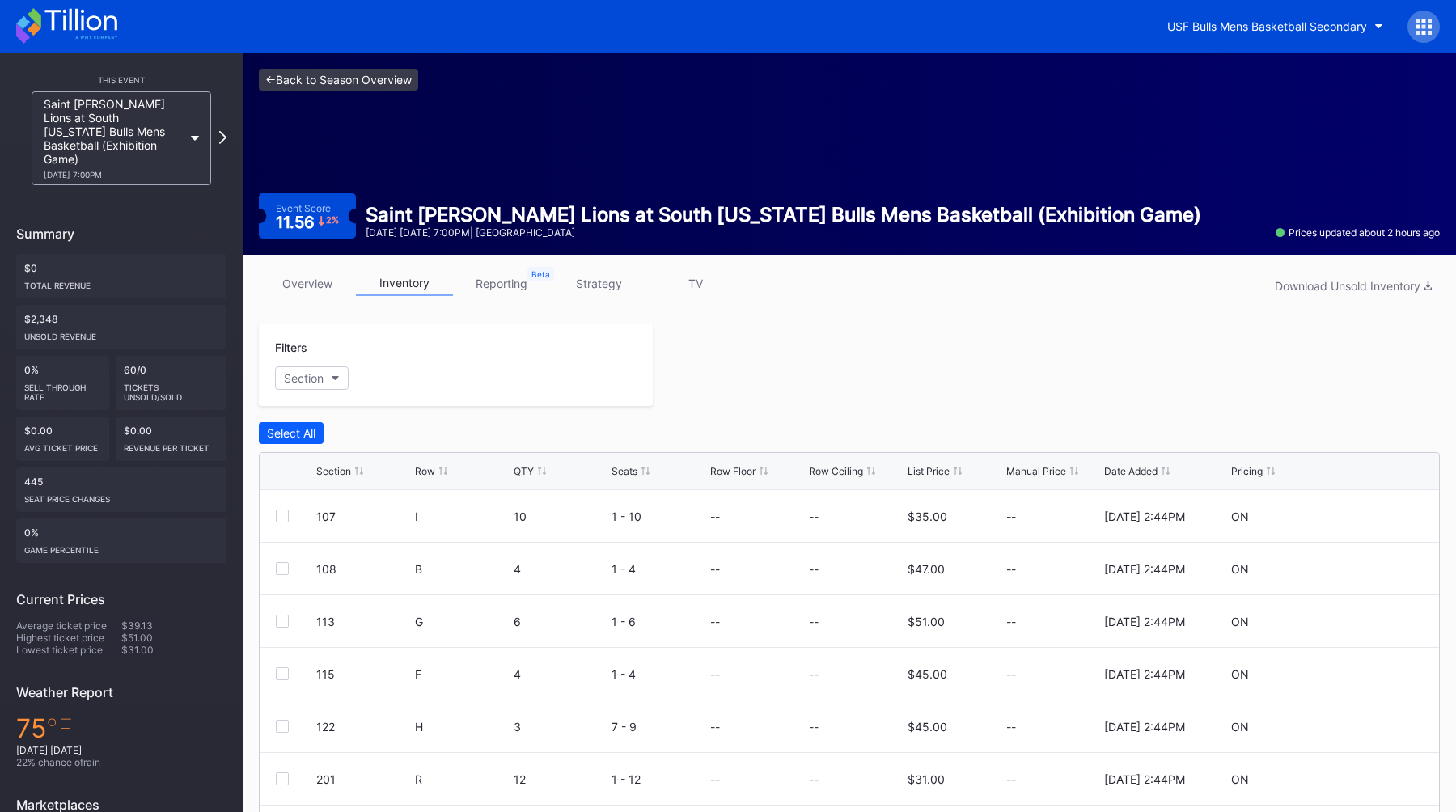
click at [331, 74] on link "<- Back to Season Overview" at bounding box center [338, 80] width 159 height 21
